Goal: Task Accomplishment & Management: Manage account settings

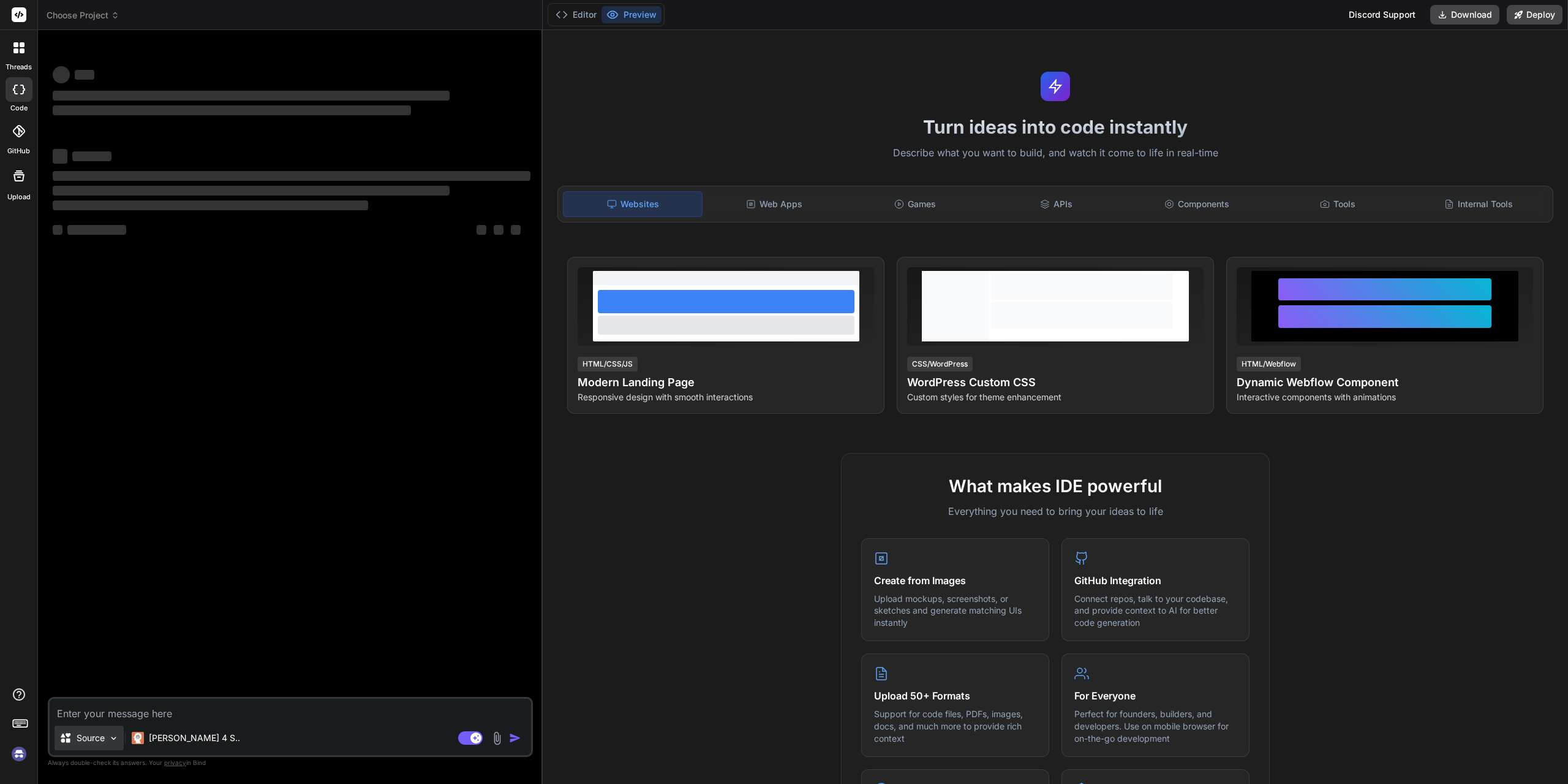
click at [97, 745] on div "Source" at bounding box center [89, 737] width 69 height 24
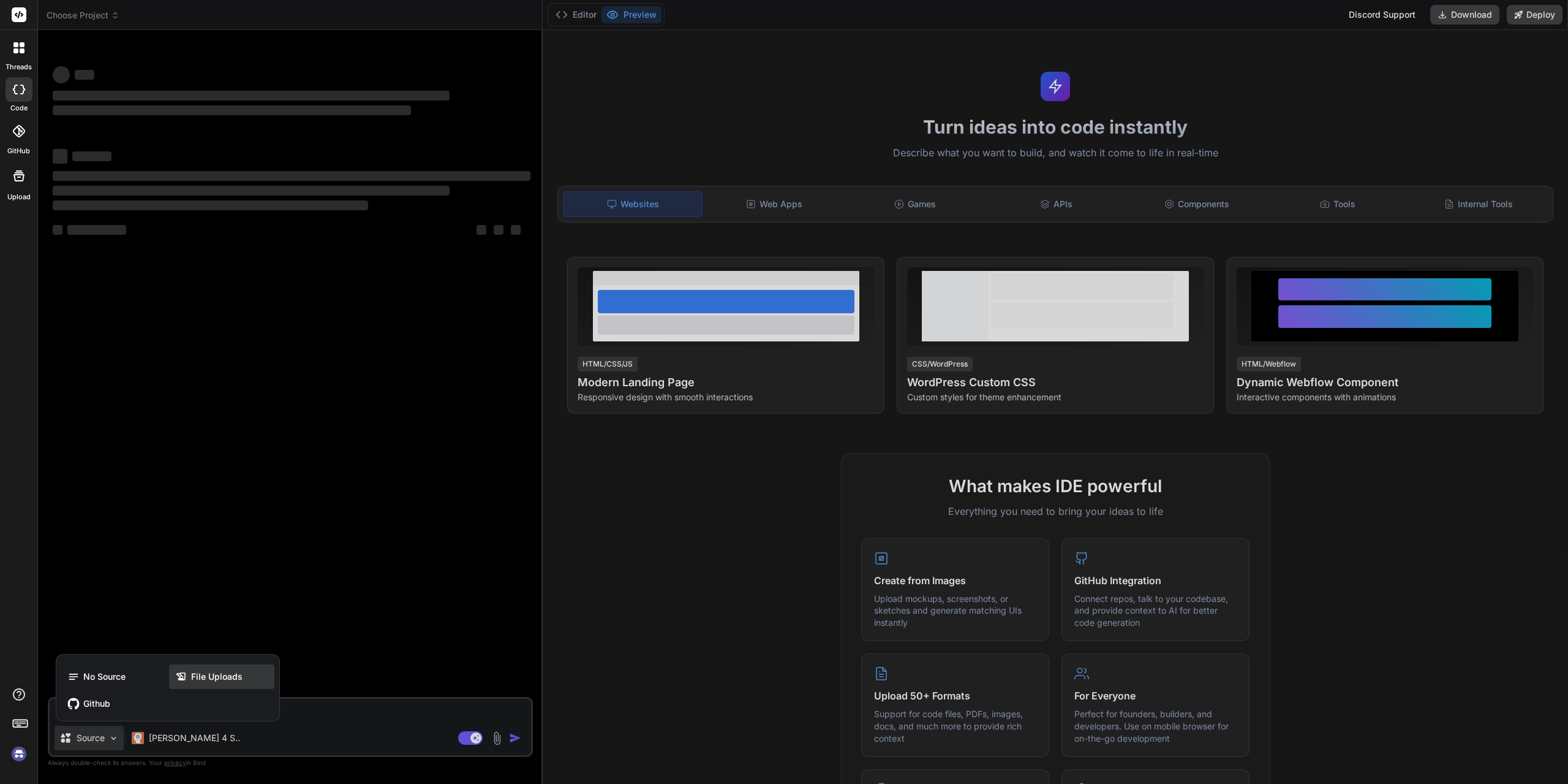
click at [204, 665] on div "File Uploads" at bounding box center [222, 676] width 106 height 24
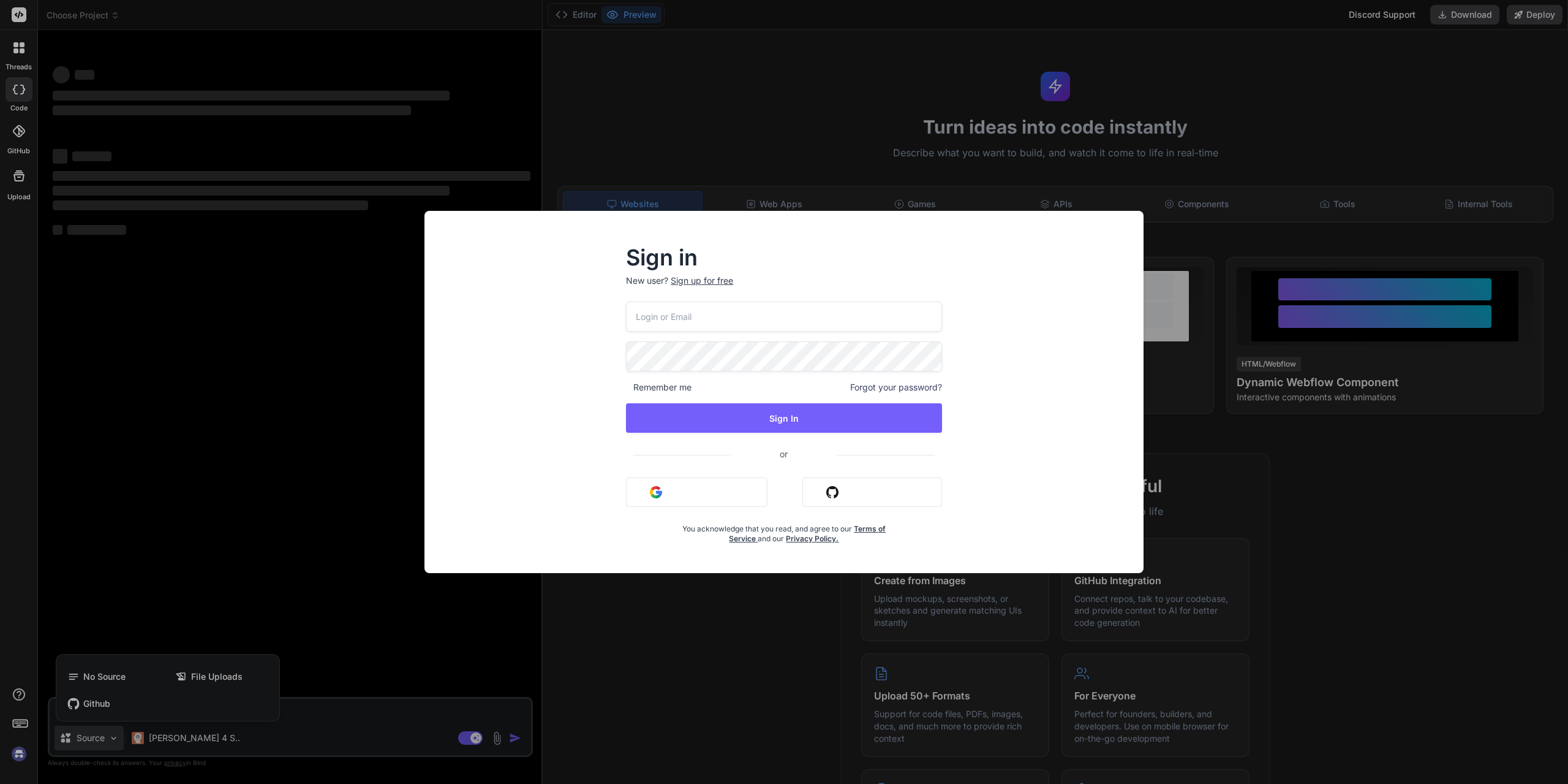
click at [743, 497] on button "Sign in with Google" at bounding box center [697, 492] width 142 height 29
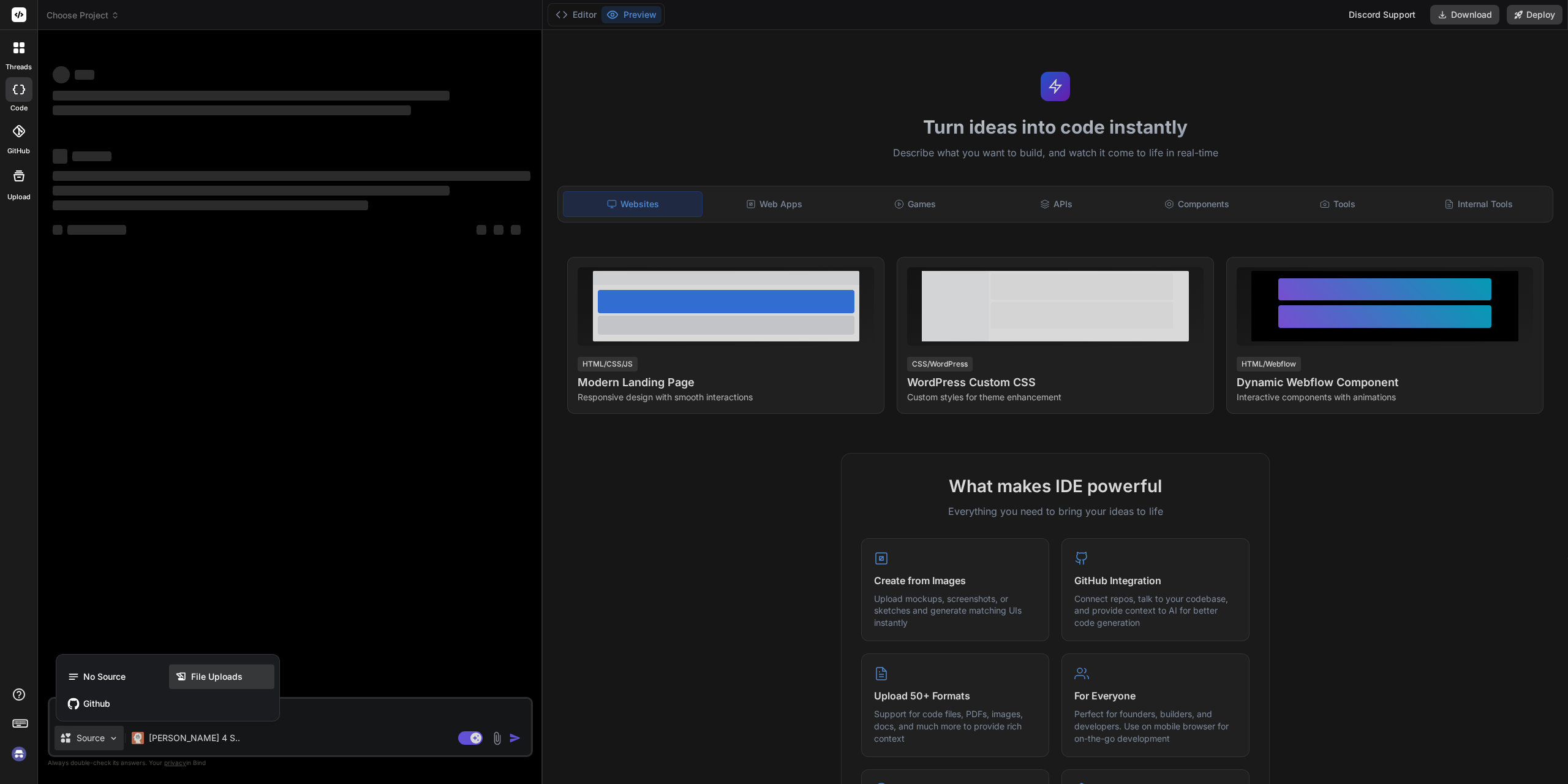
click at [231, 668] on div "File Uploads" at bounding box center [222, 676] width 106 height 24
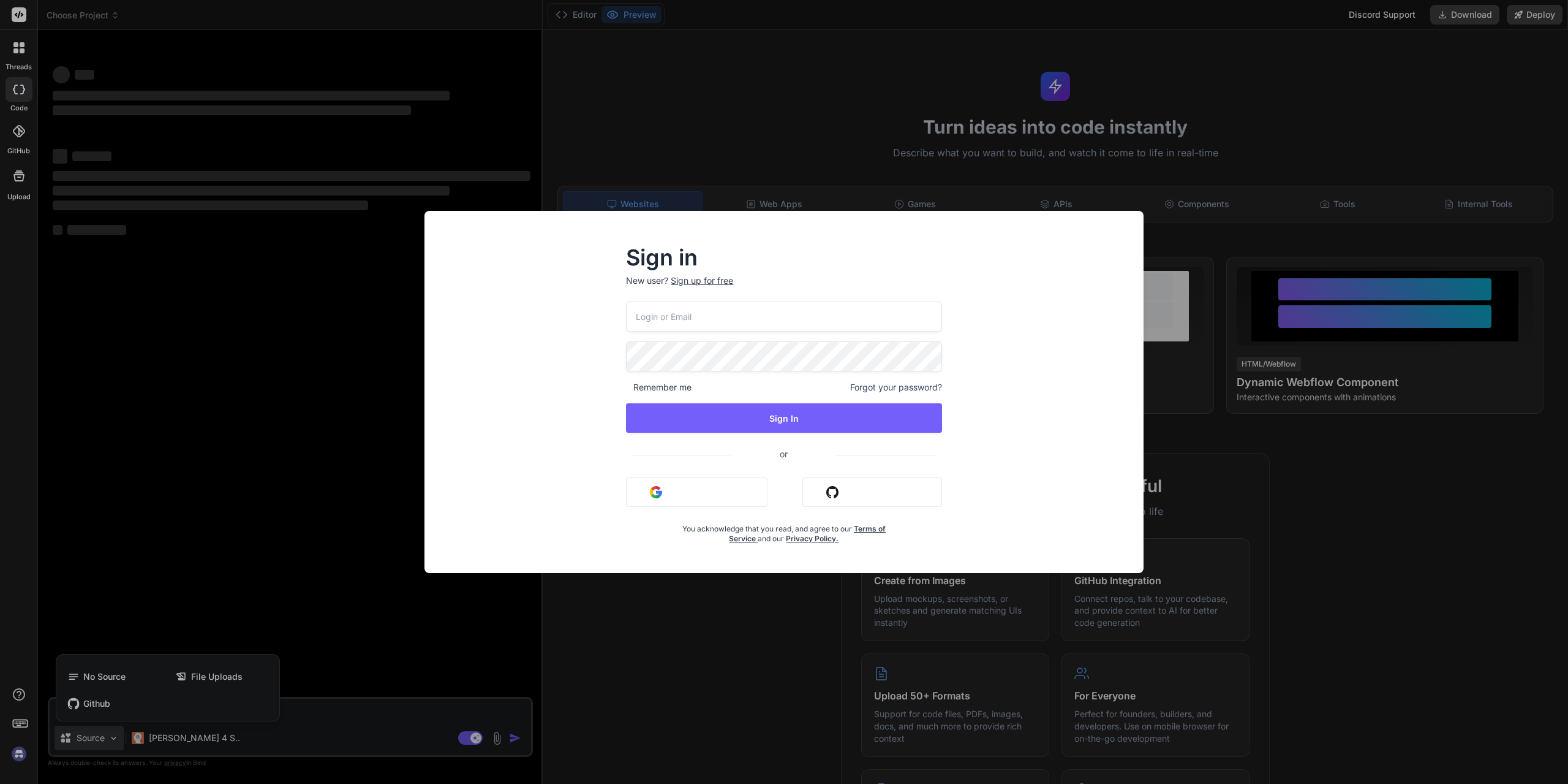
click at [702, 492] on button "Sign in with Google" at bounding box center [697, 492] width 142 height 29
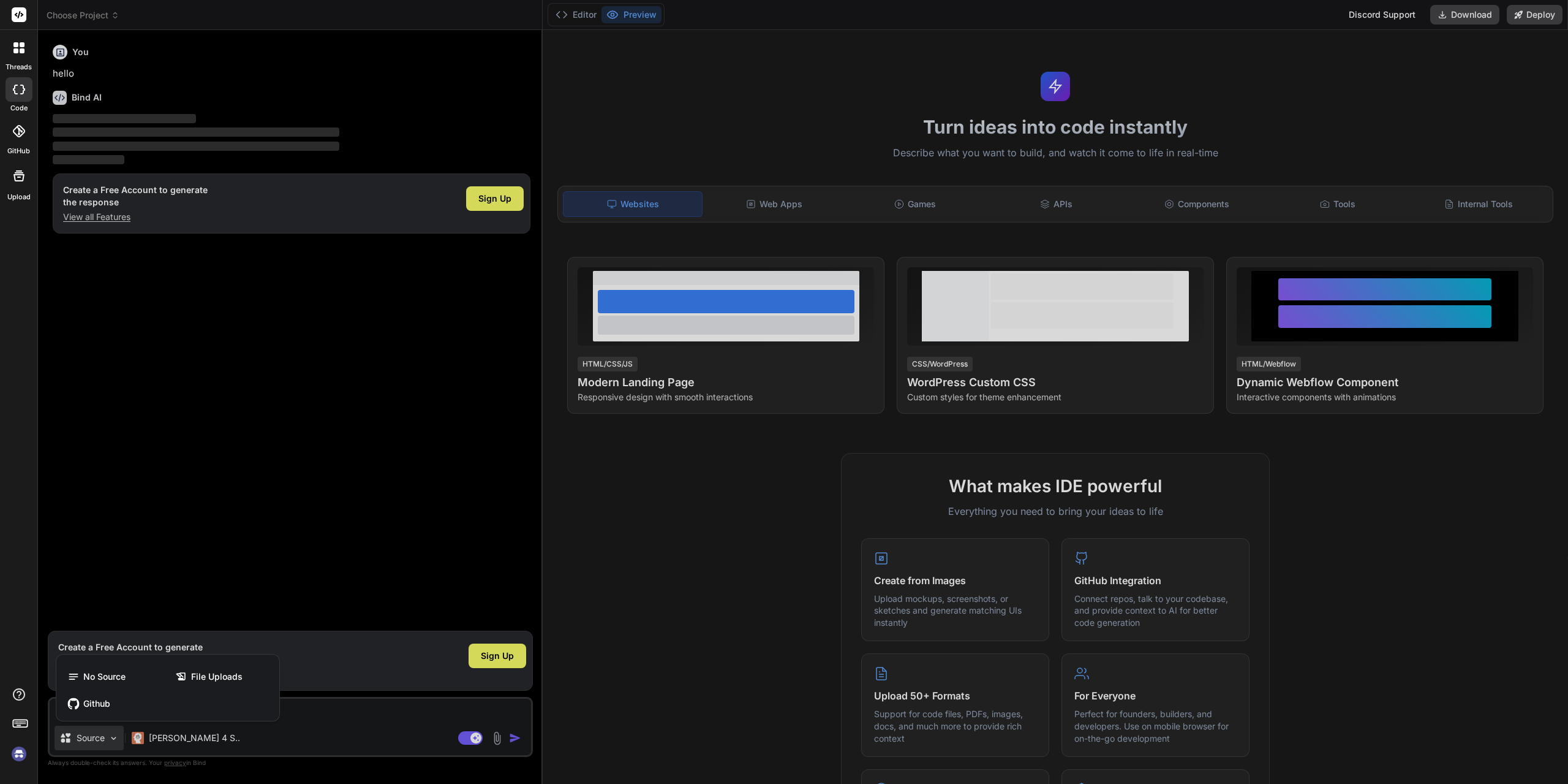
type textarea "x"
click at [220, 679] on span "File Uploads" at bounding box center [217, 677] width 51 height 12
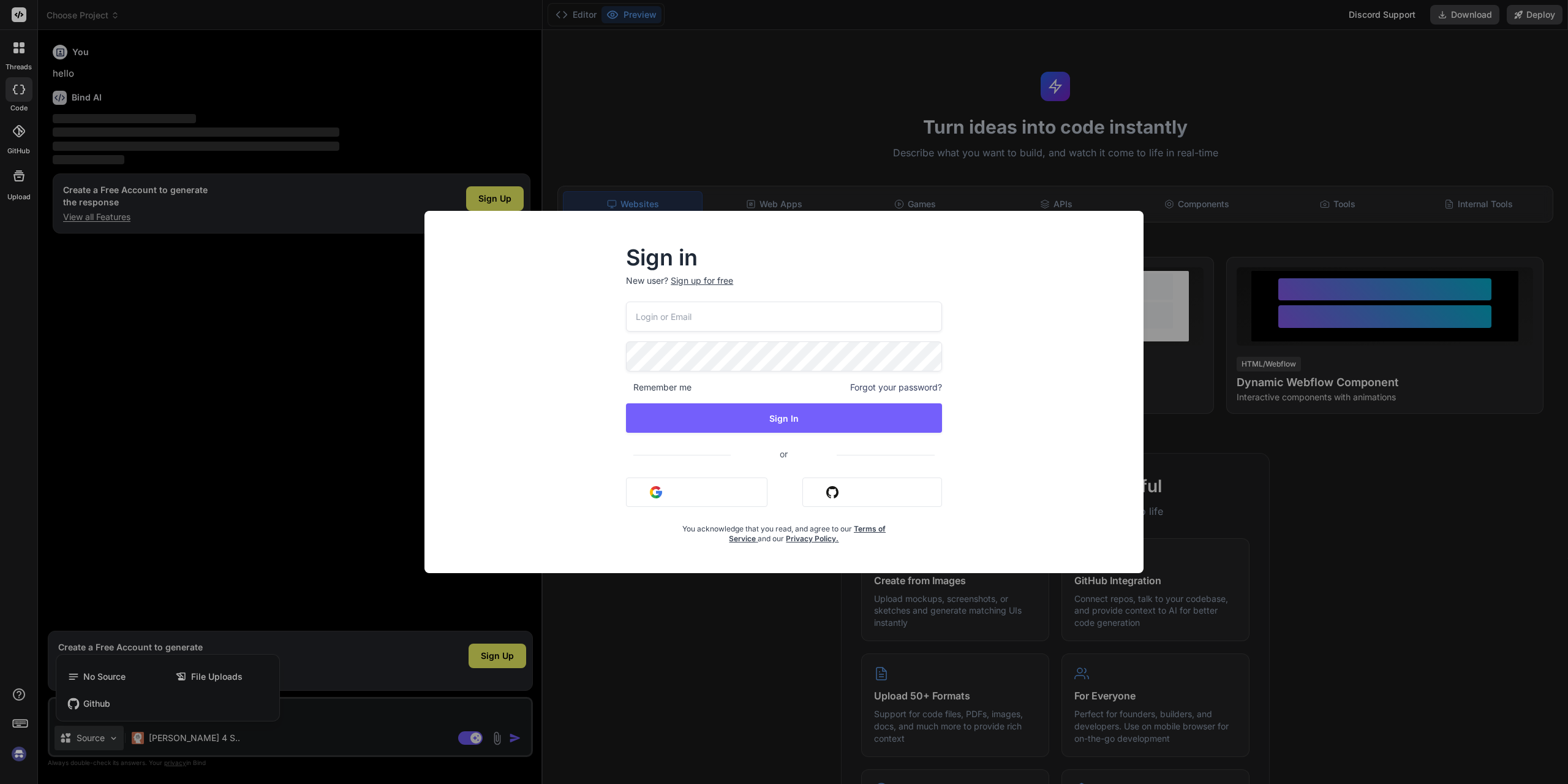
click at [708, 310] on input "email" at bounding box center [784, 317] width 316 height 30
type input "duh"
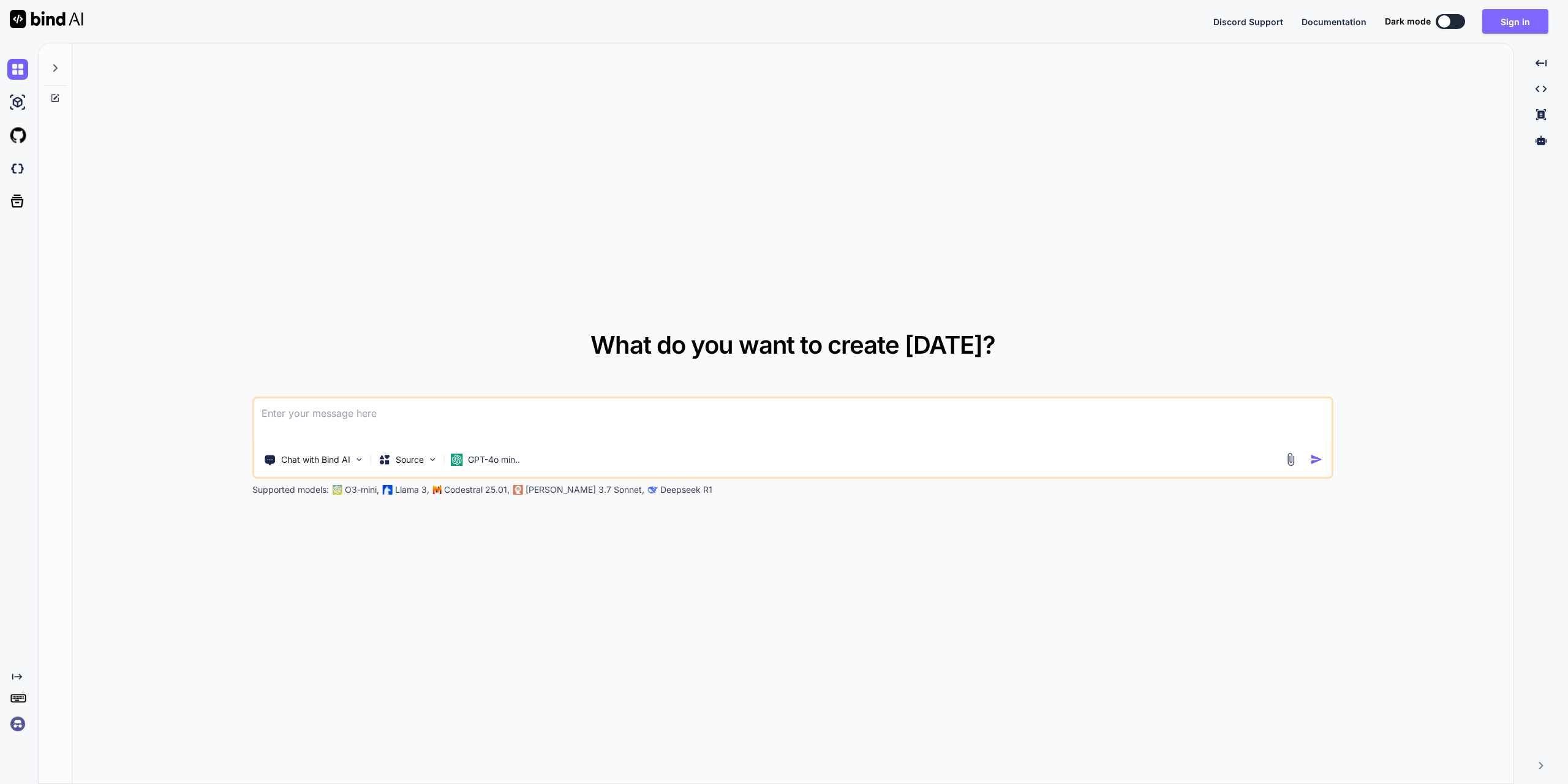
click at [1498, 17] on button "Sign in" at bounding box center [1516, 21] width 66 height 24
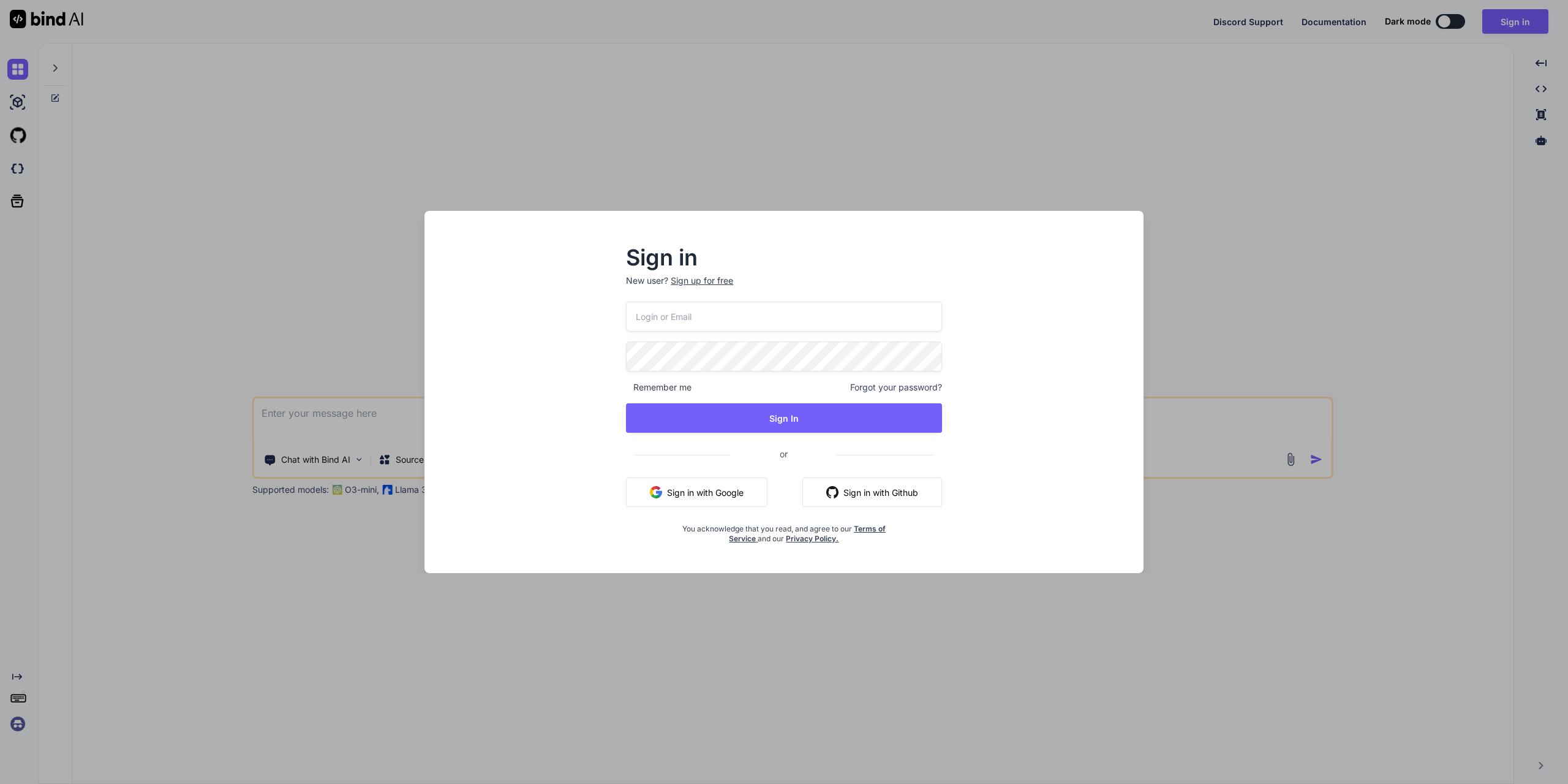
click at [689, 494] on button "Sign in with Google" at bounding box center [697, 492] width 142 height 29
click at [1196, 184] on div "Sign in New user? Sign up for free Remember me Forgot your password? Sign In or…" at bounding box center [784, 392] width 1568 height 784
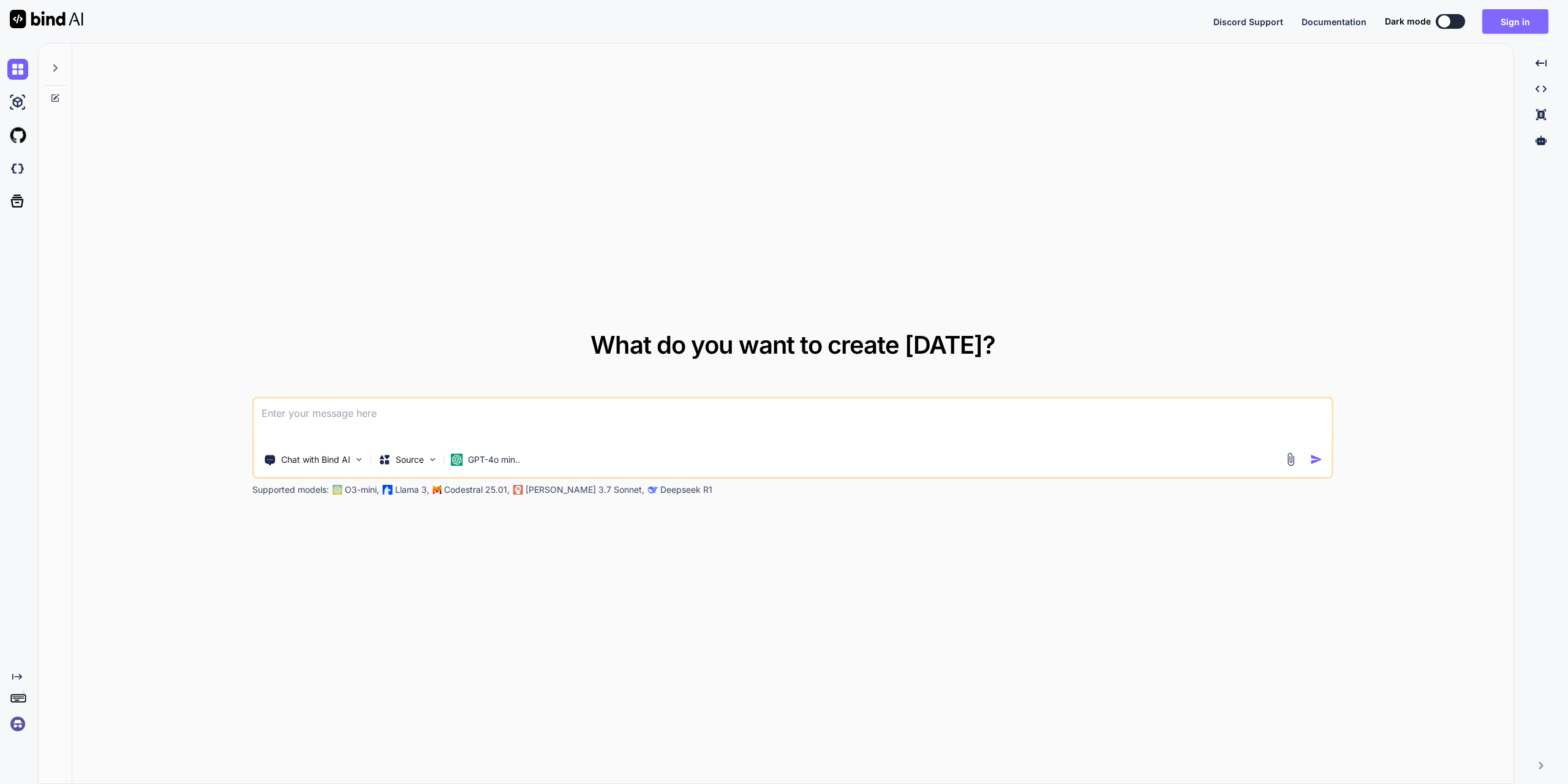
click at [1512, 13] on button "Sign in" at bounding box center [1516, 21] width 66 height 24
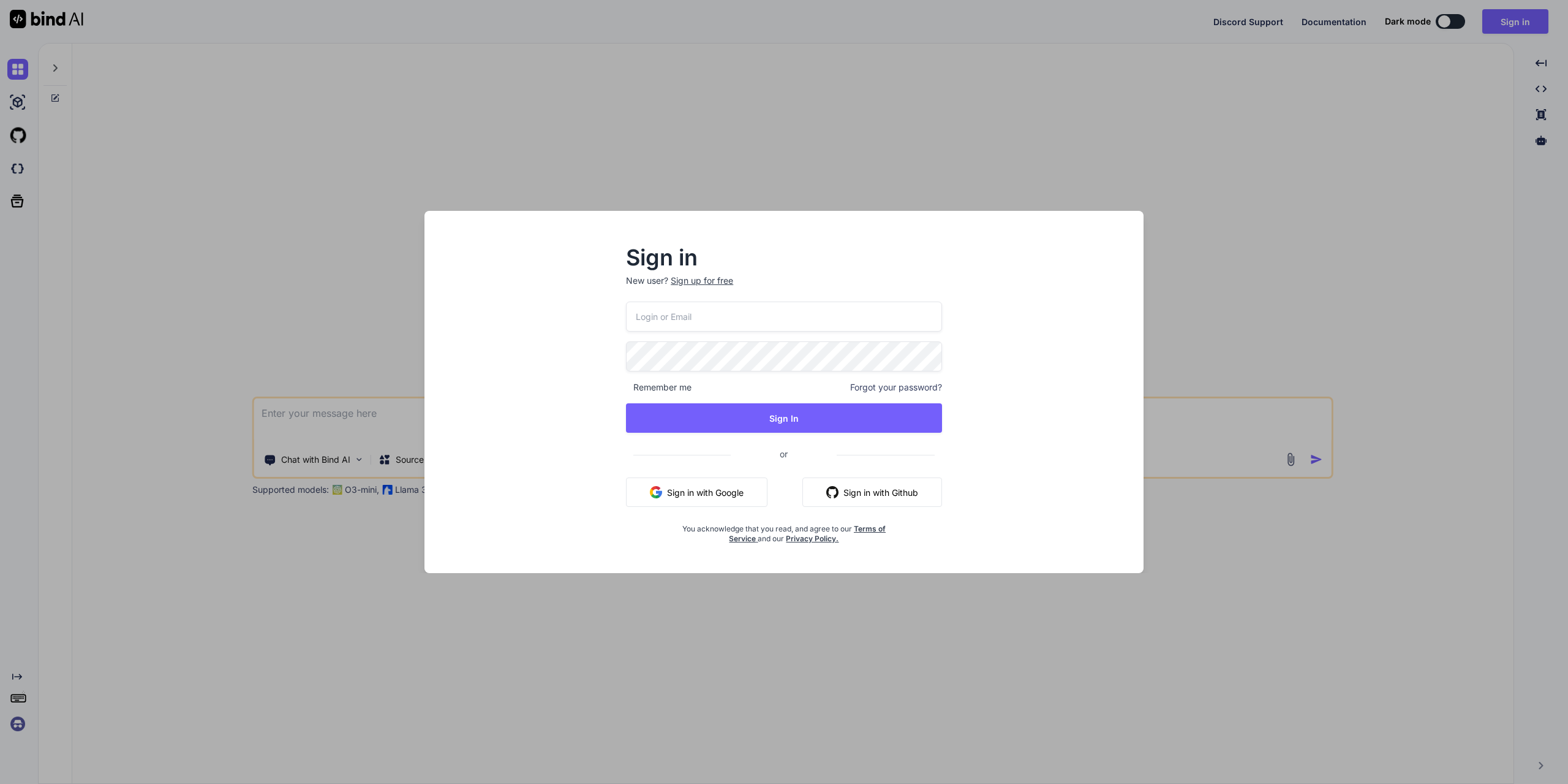
click at [701, 313] on input "email" at bounding box center [784, 317] width 316 height 30
type input "duhameljason35@hotmail.com"
click at [723, 414] on button "Sign In" at bounding box center [784, 417] width 316 height 29
click at [823, 402] on div "duhameljason35@hotmail.com Remember me Forgot your password? Sign In or Sign in…" at bounding box center [784, 422] width 316 height 242
click at [824, 410] on button "Sign In" at bounding box center [784, 417] width 316 height 29
